Goal: Communication & Community: Answer question/provide support

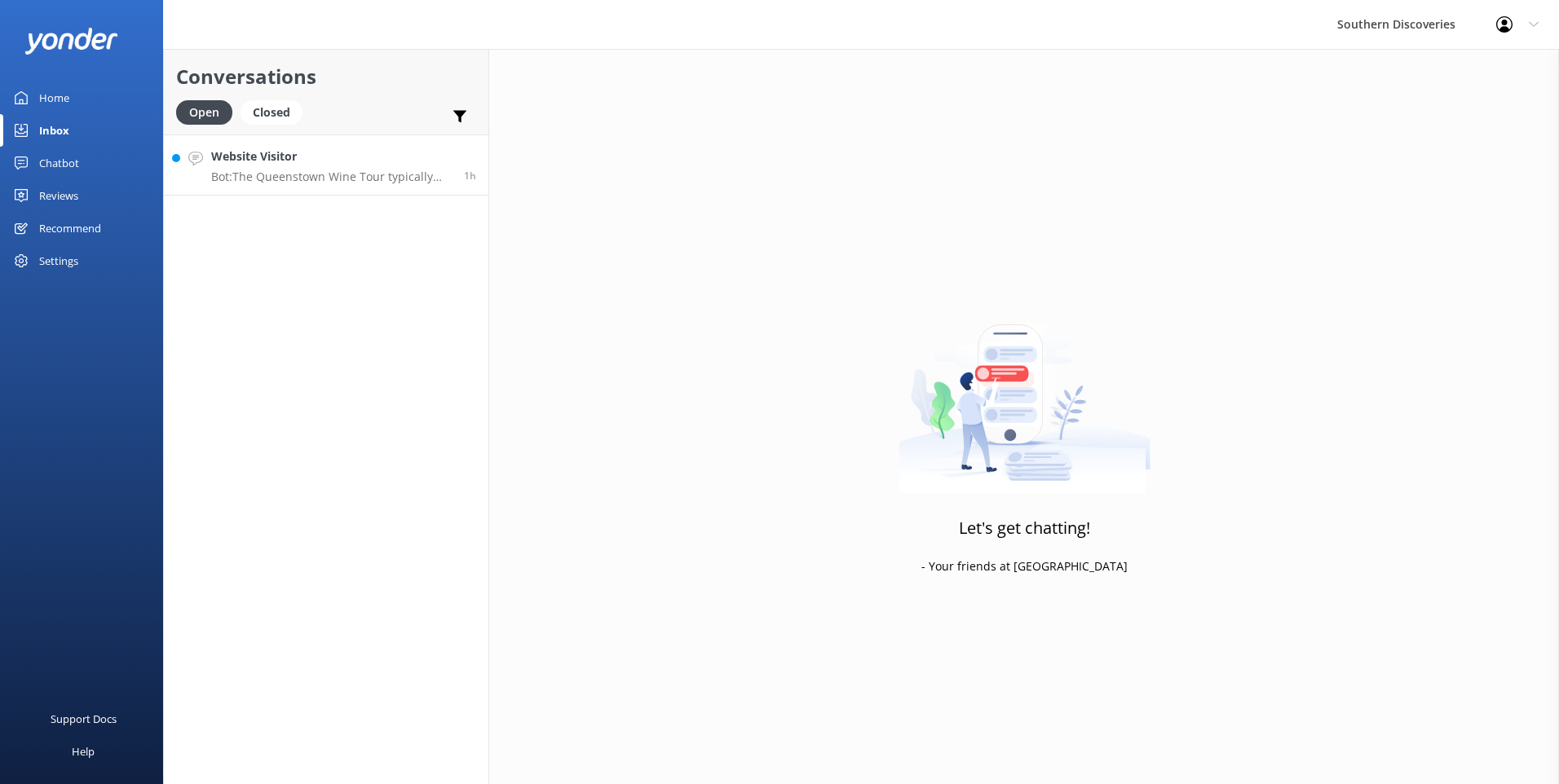
click at [309, 187] on link "Website Visitor Bot: The Queenstown Wine Tour typically visits [PERSON_NAME] Wi…" at bounding box center [327, 165] width 325 height 61
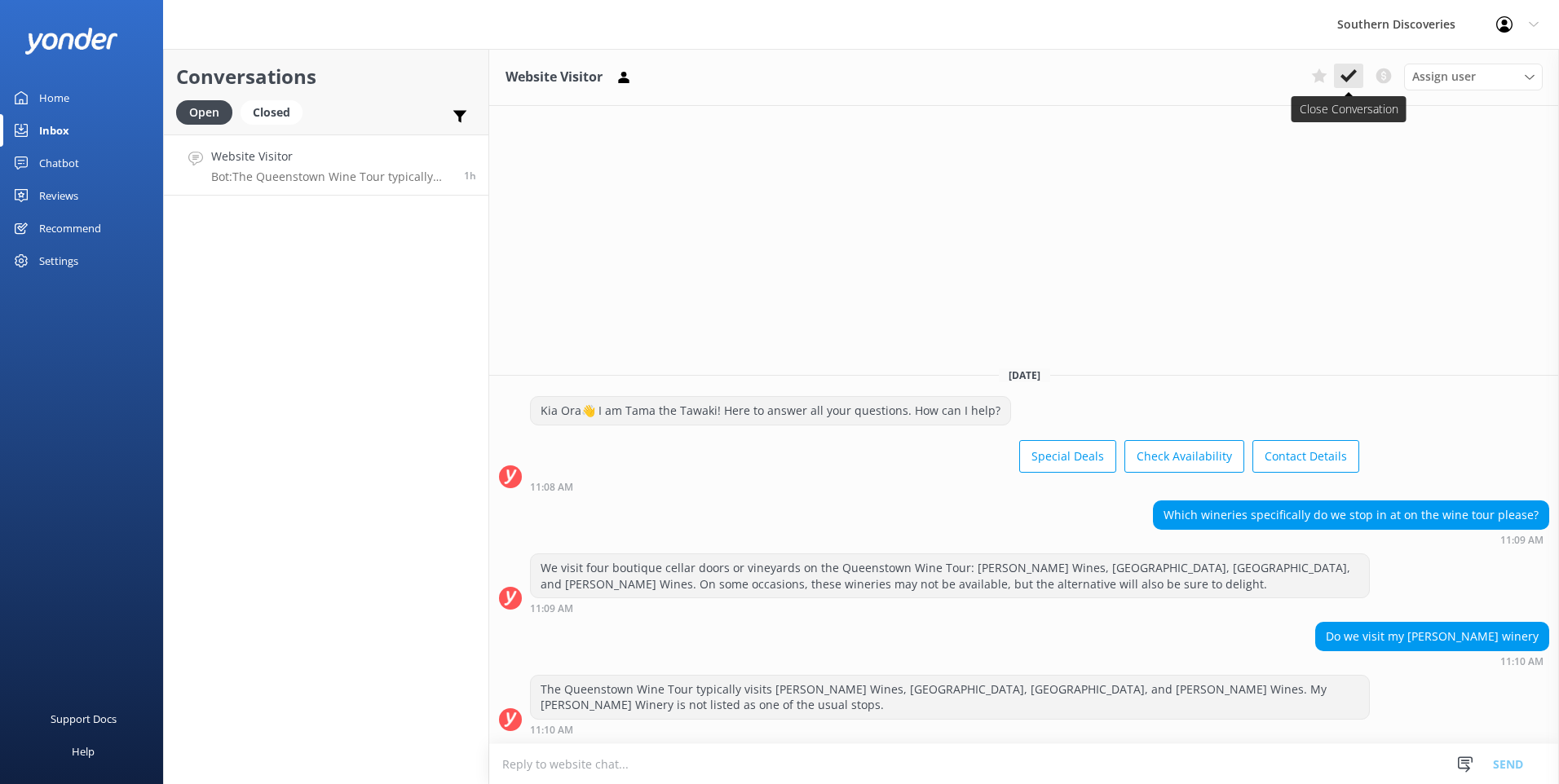
click at [1349, 66] on button at bounding box center [1348, 76] width 29 height 25
